Goal: Information Seeking & Learning: Learn about a topic

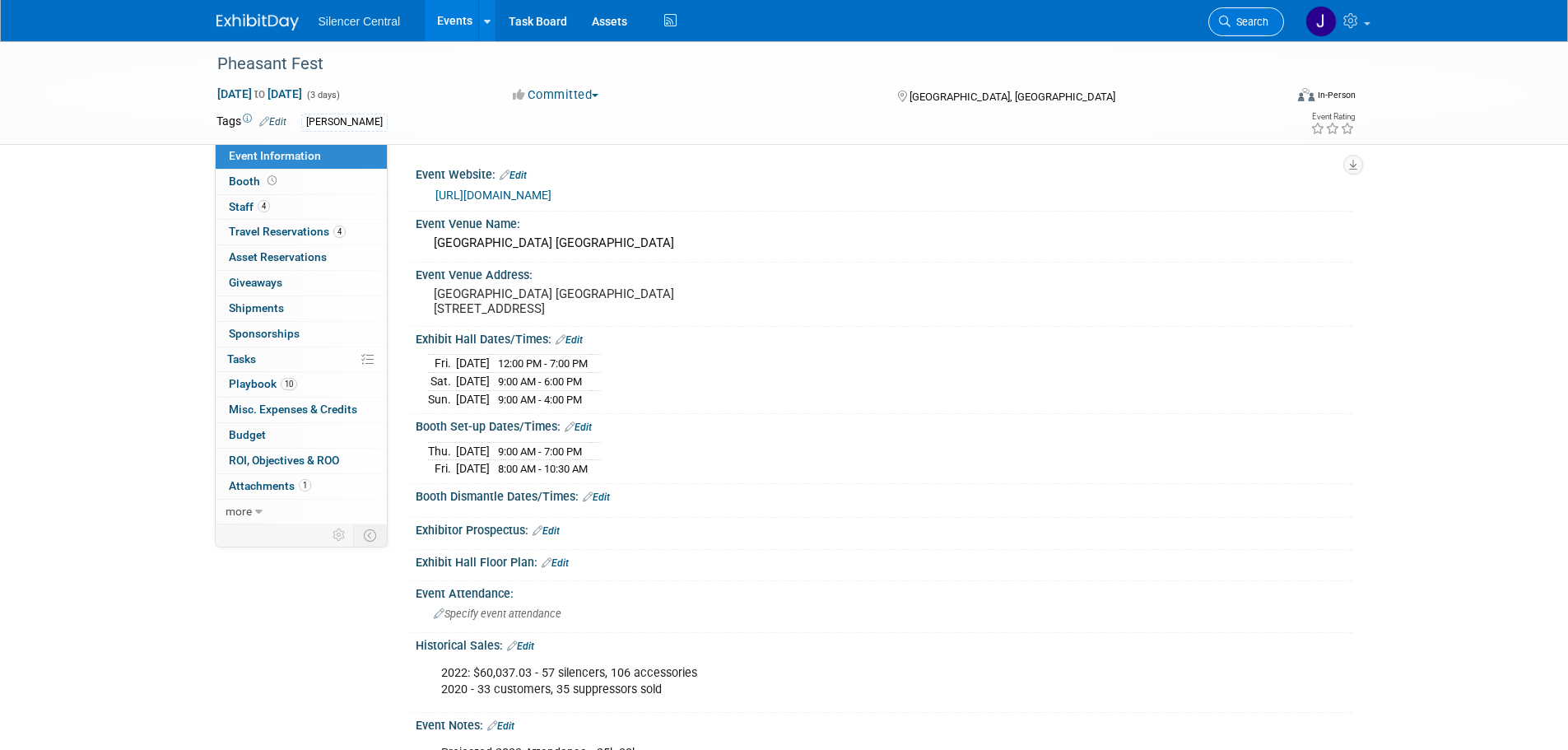
click at [1257, 14] on link "Search" at bounding box center [1246, 22] width 76 height 29
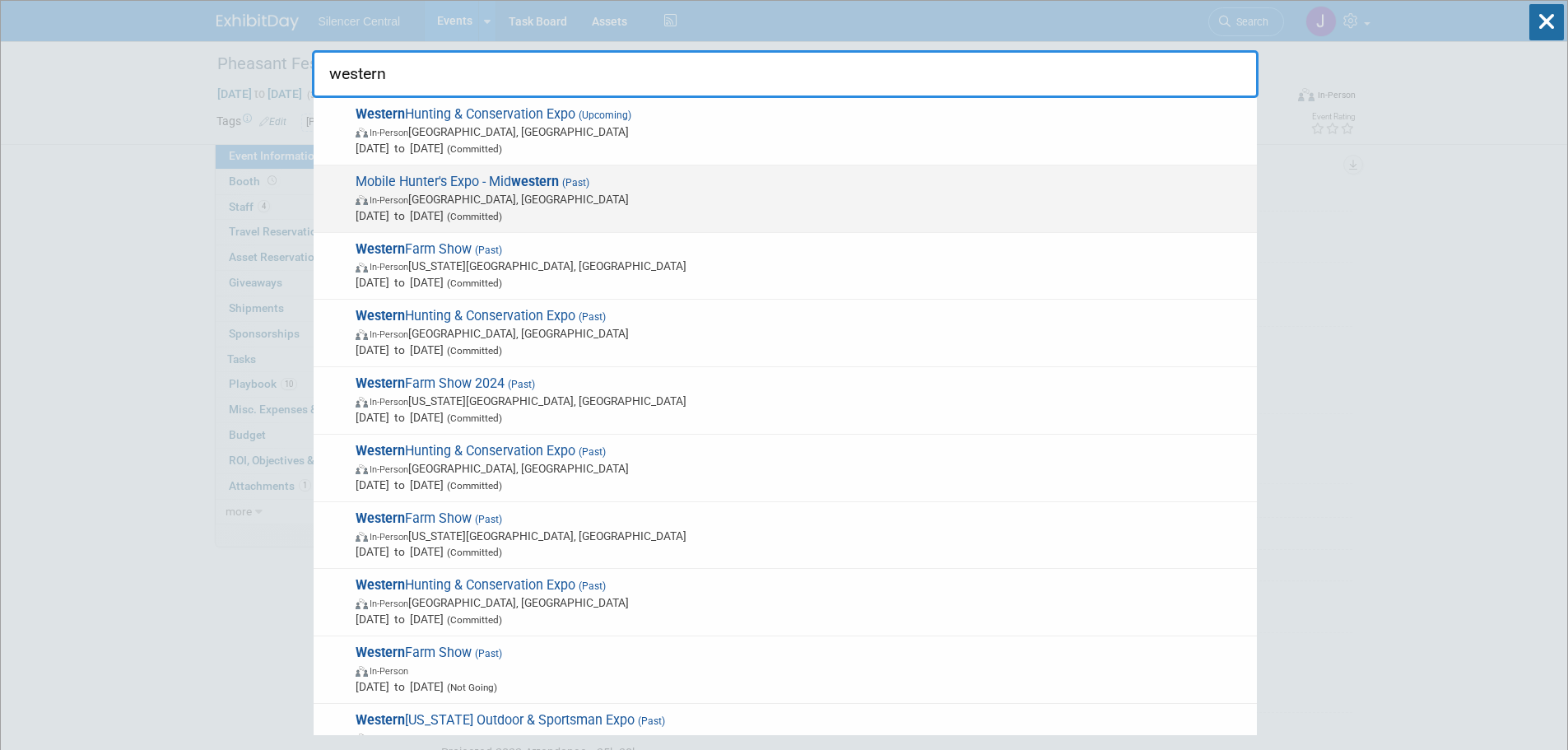
type input "western"
click at [576, 187] on span "(Past)" at bounding box center [574, 183] width 30 height 12
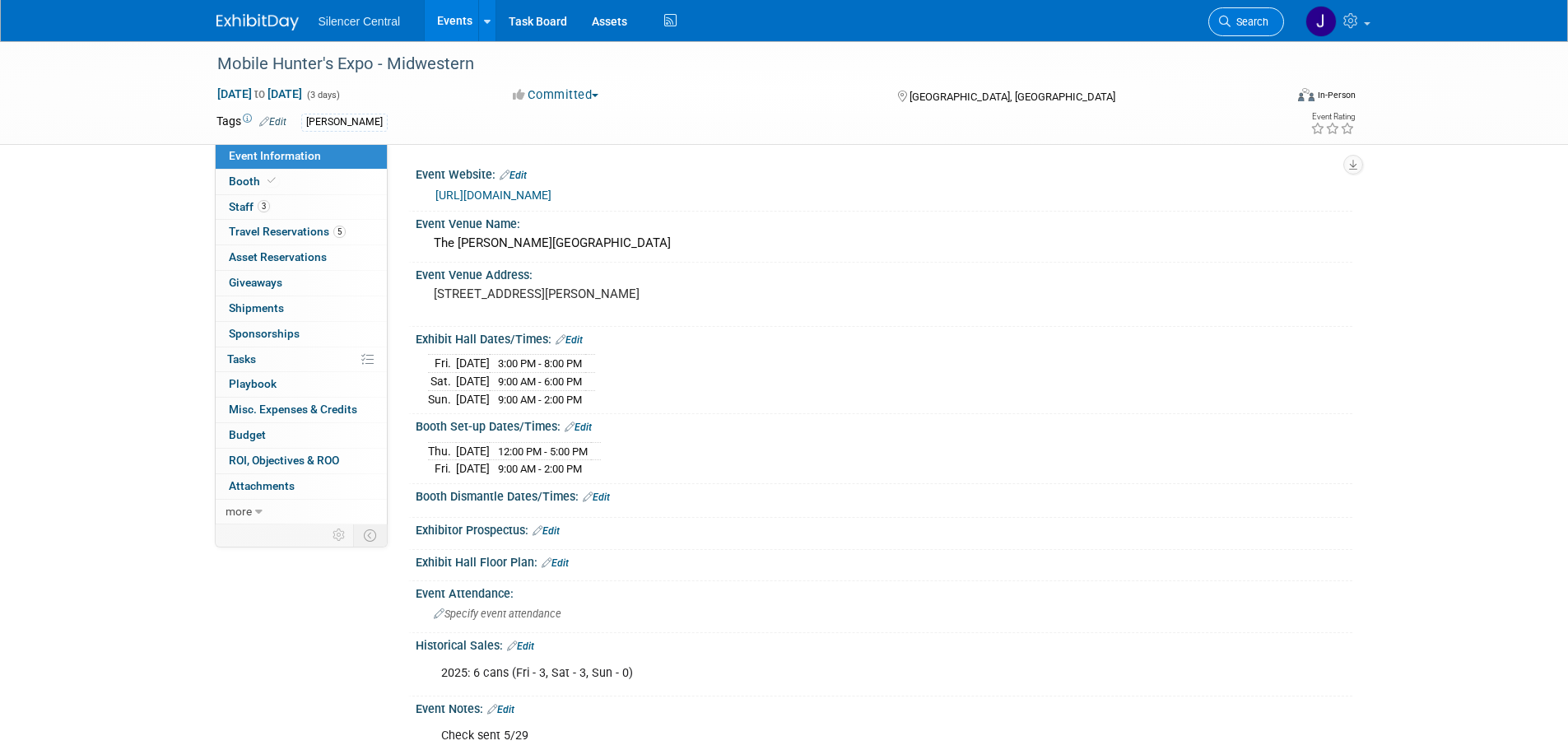
click at [1242, 28] on link "Search" at bounding box center [1246, 22] width 76 height 29
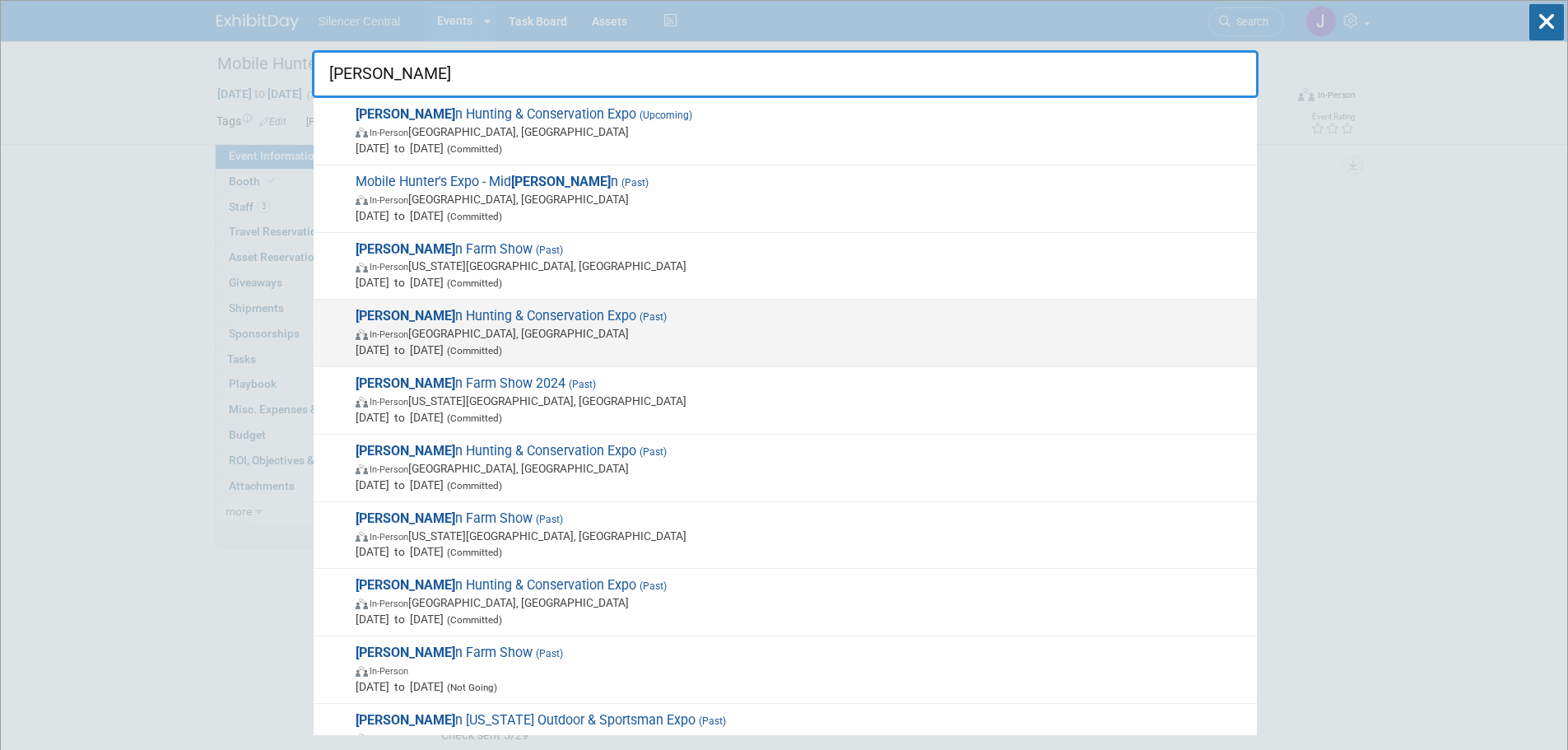
type input "[PERSON_NAME]"
click at [604, 336] on span "In-Person Salt Lake City, UT" at bounding box center [802, 333] width 893 height 16
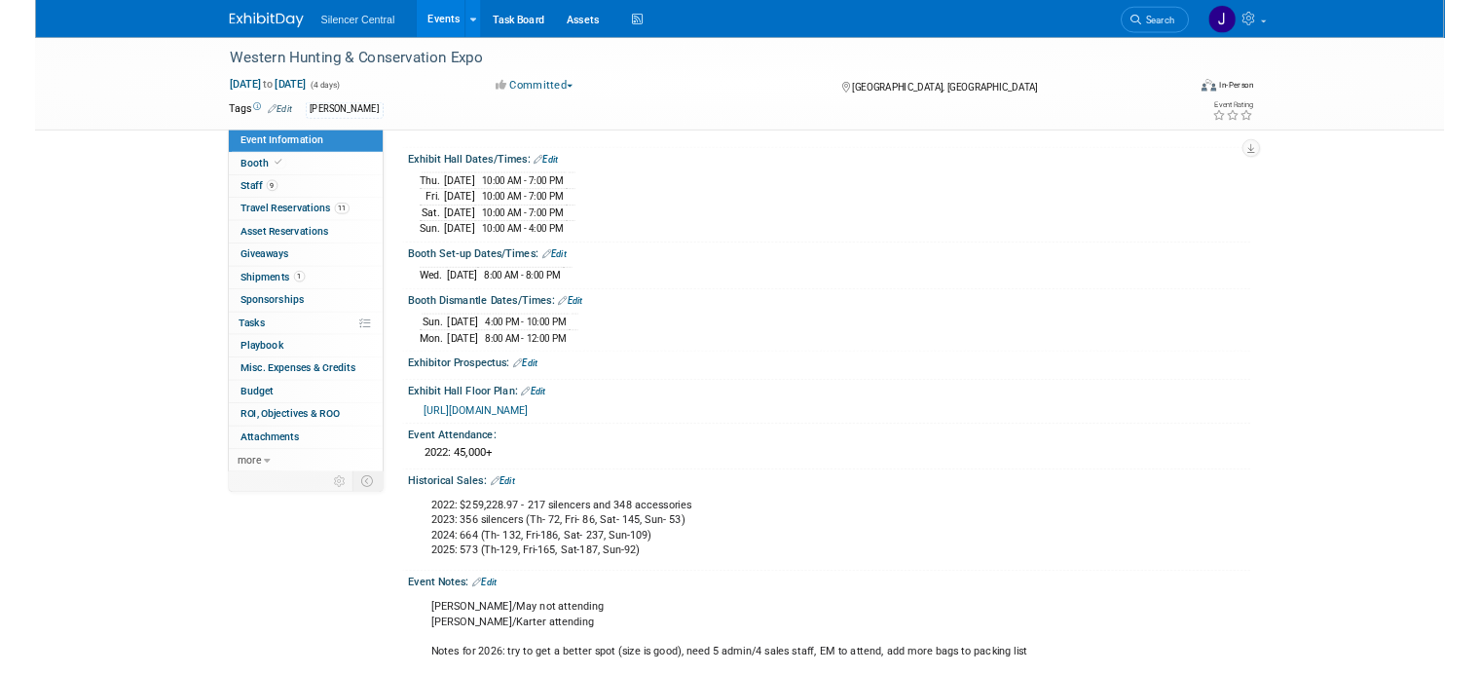
scroll to position [195, 0]
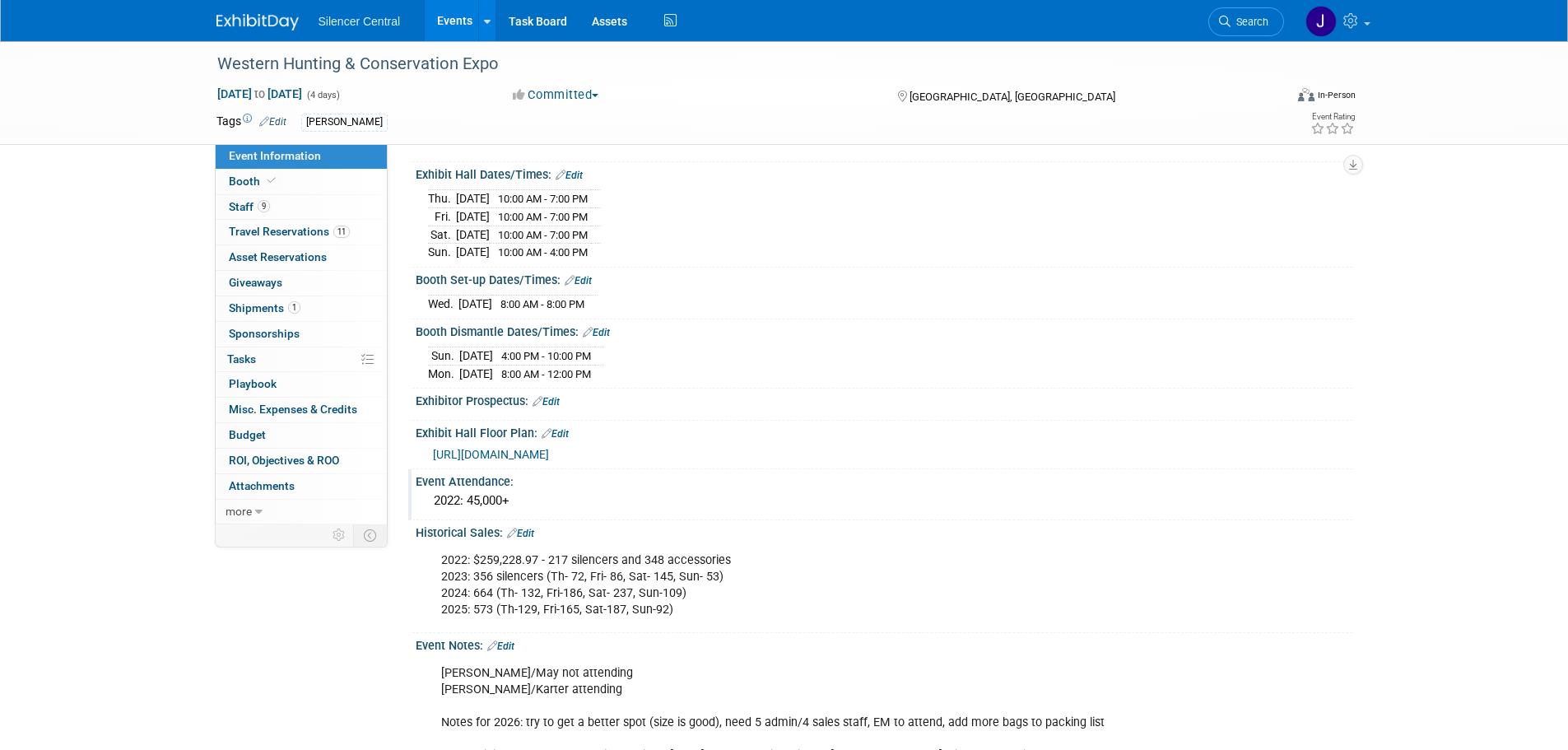
click at [523, 499] on div "2022: 45,000+" at bounding box center [883, 501] width 912 height 25
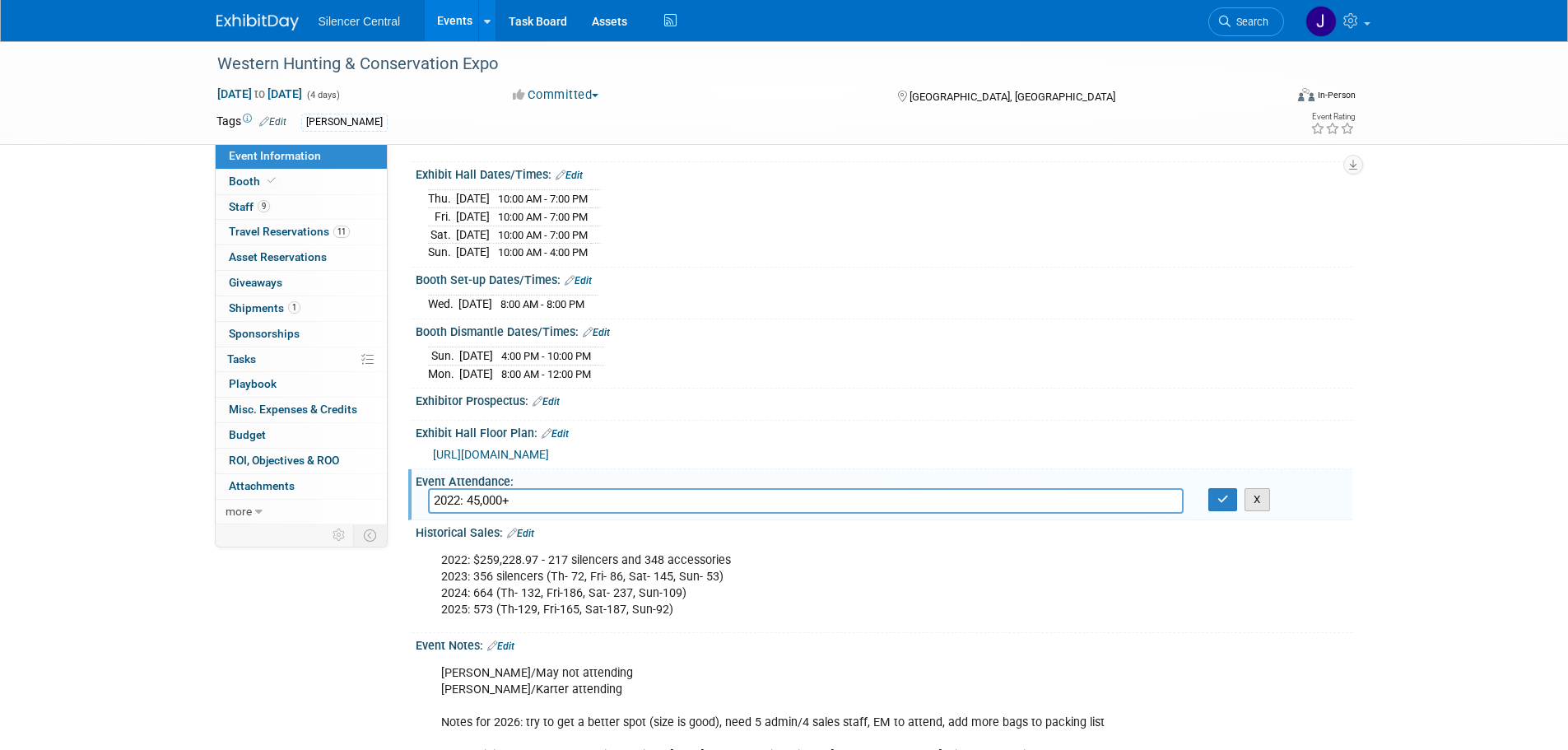
click at [1268, 494] on button "X" at bounding box center [1257, 499] width 25 height 23
